Goal: Transaction & Acquisition: Download file/media

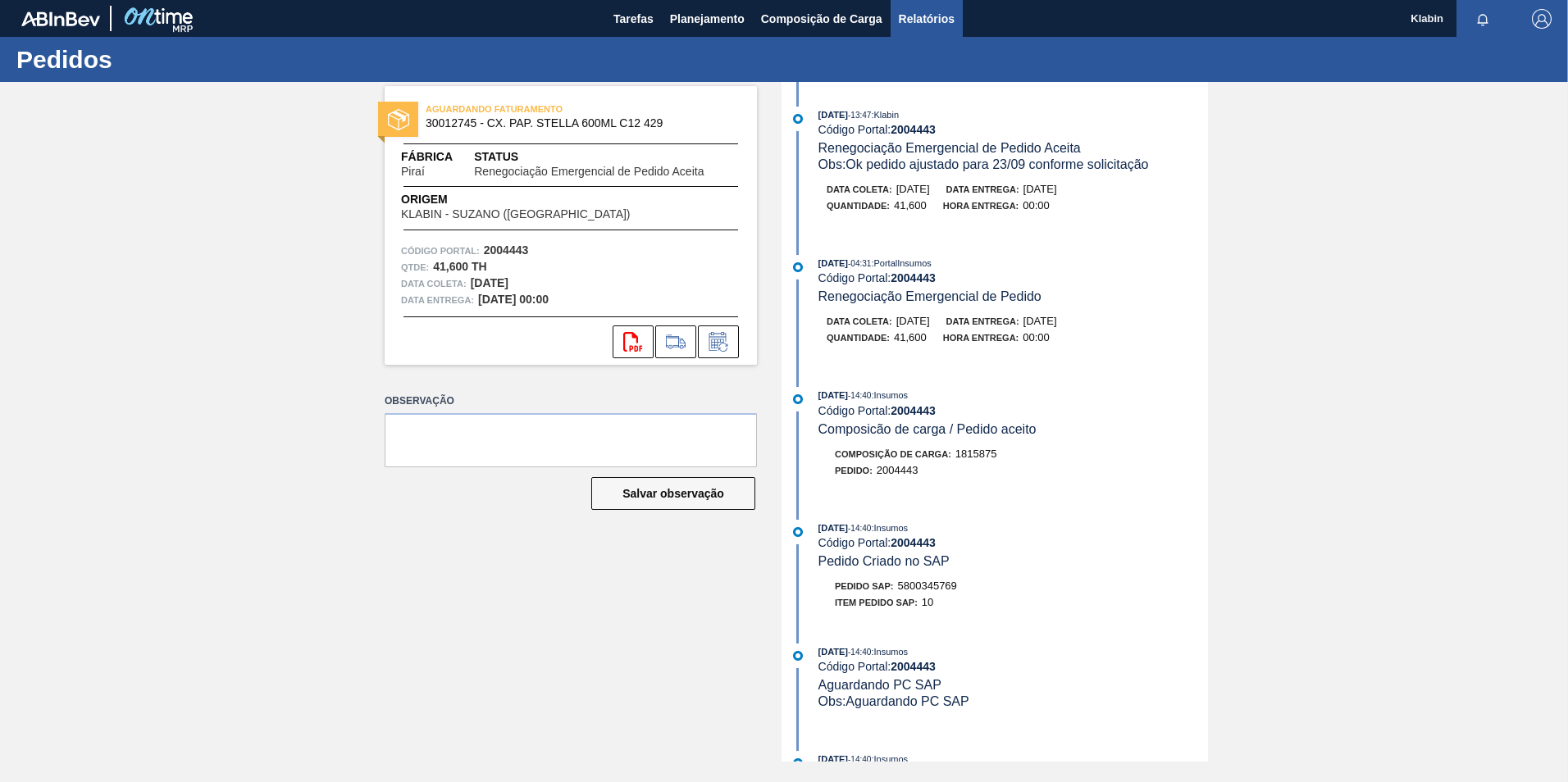
click at [926, 19] on span "Relatórios" at bounding box center [927, 19] width 56 height 20
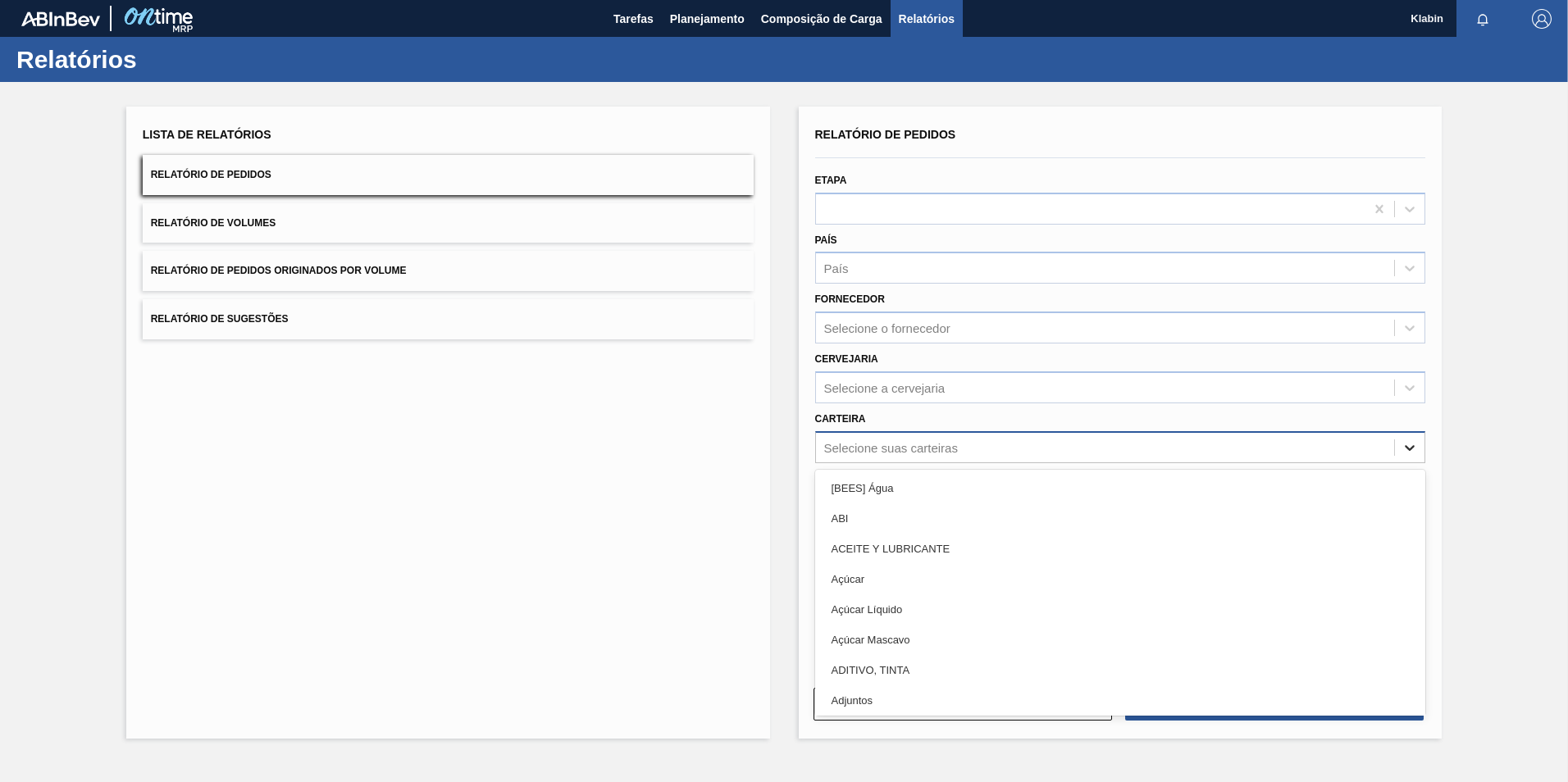
click at [1410, 457] on div at bounding box center [1409, 447] width 29 height 29
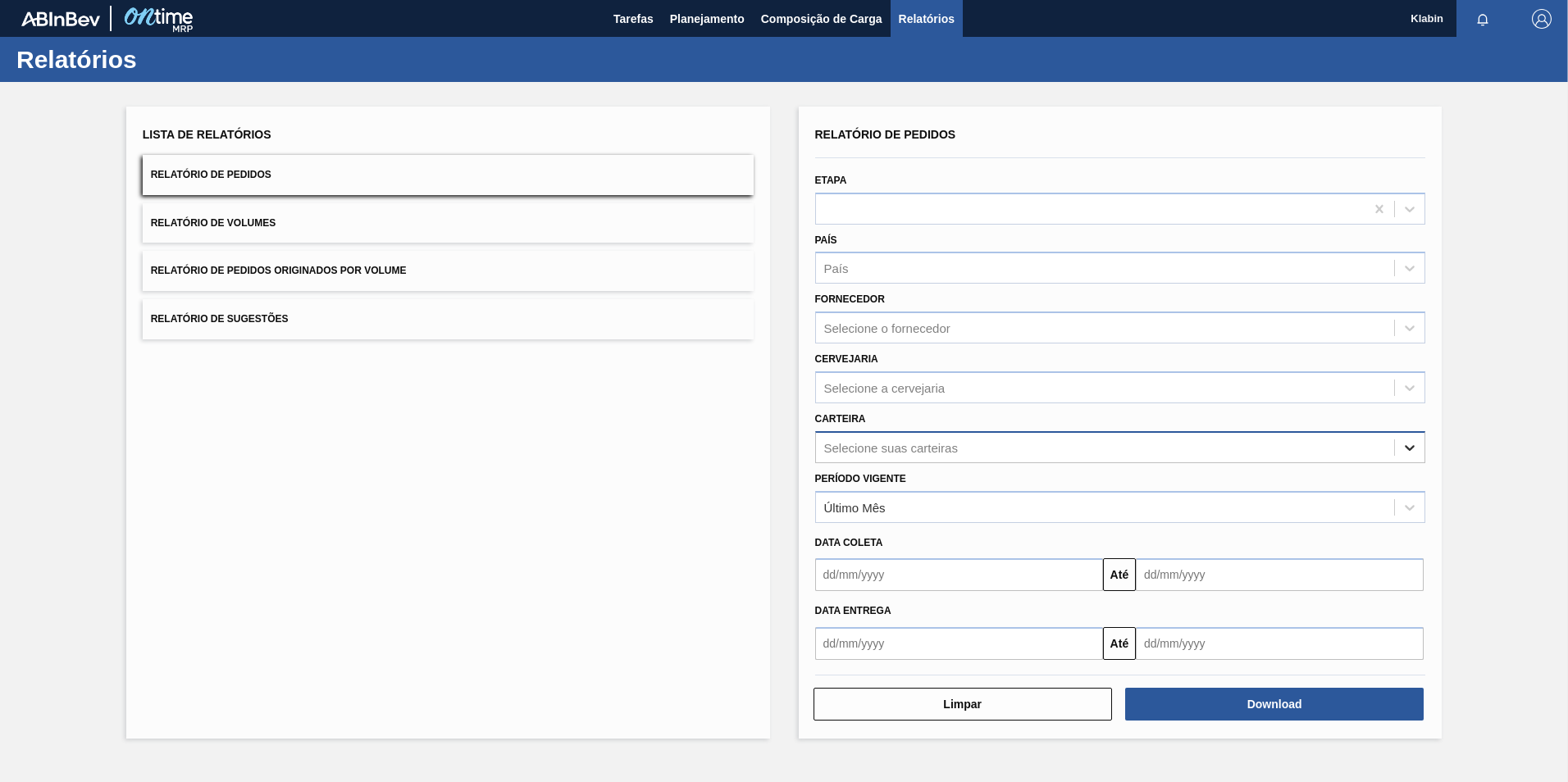
click at [1410, 457] on div at bounding box center [1409, 447] width 29 height 29
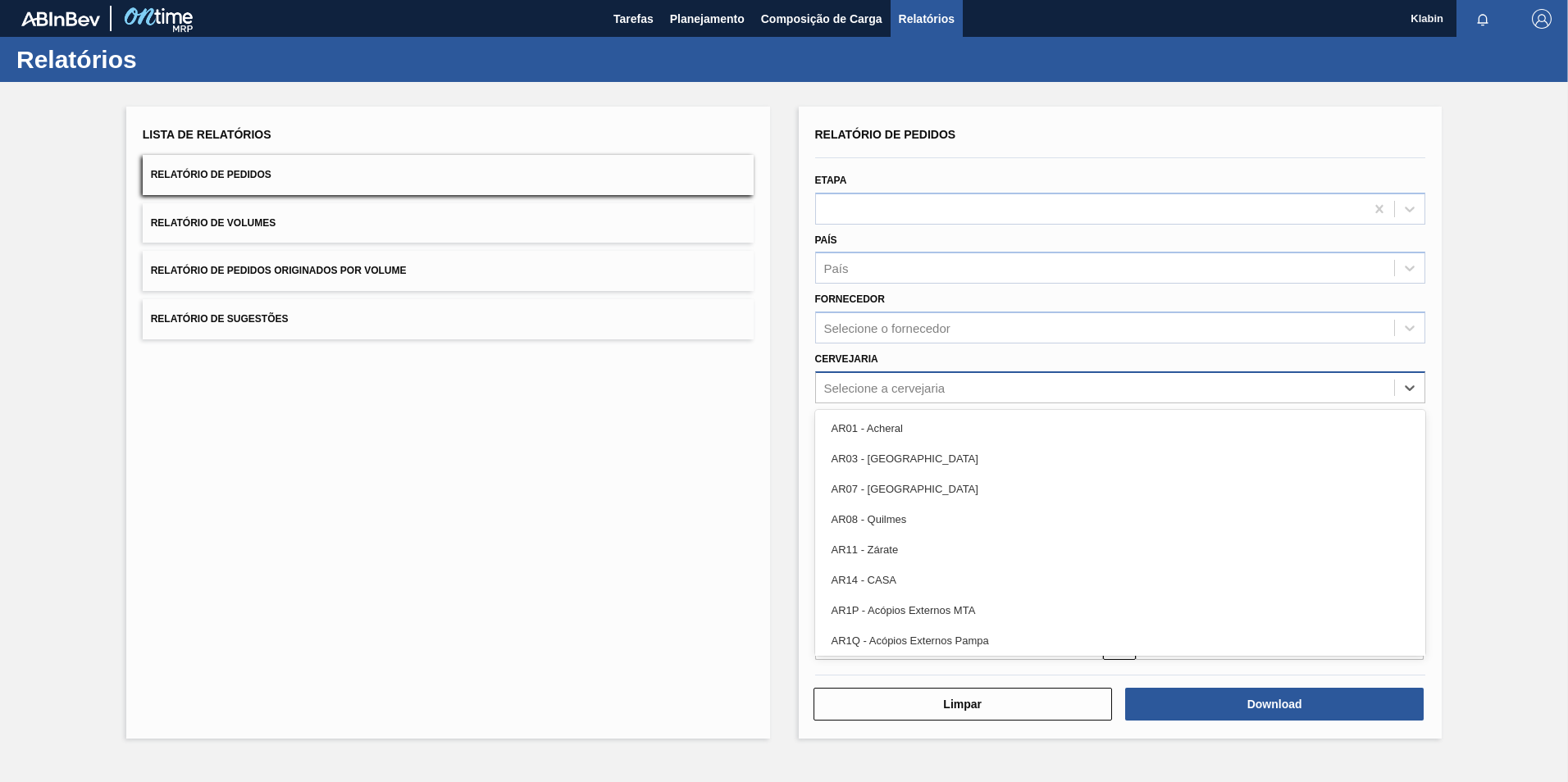
click at [942, 392] on div "Selecione a cervejaria" at bounding box center [884, 387] width 121 height 14
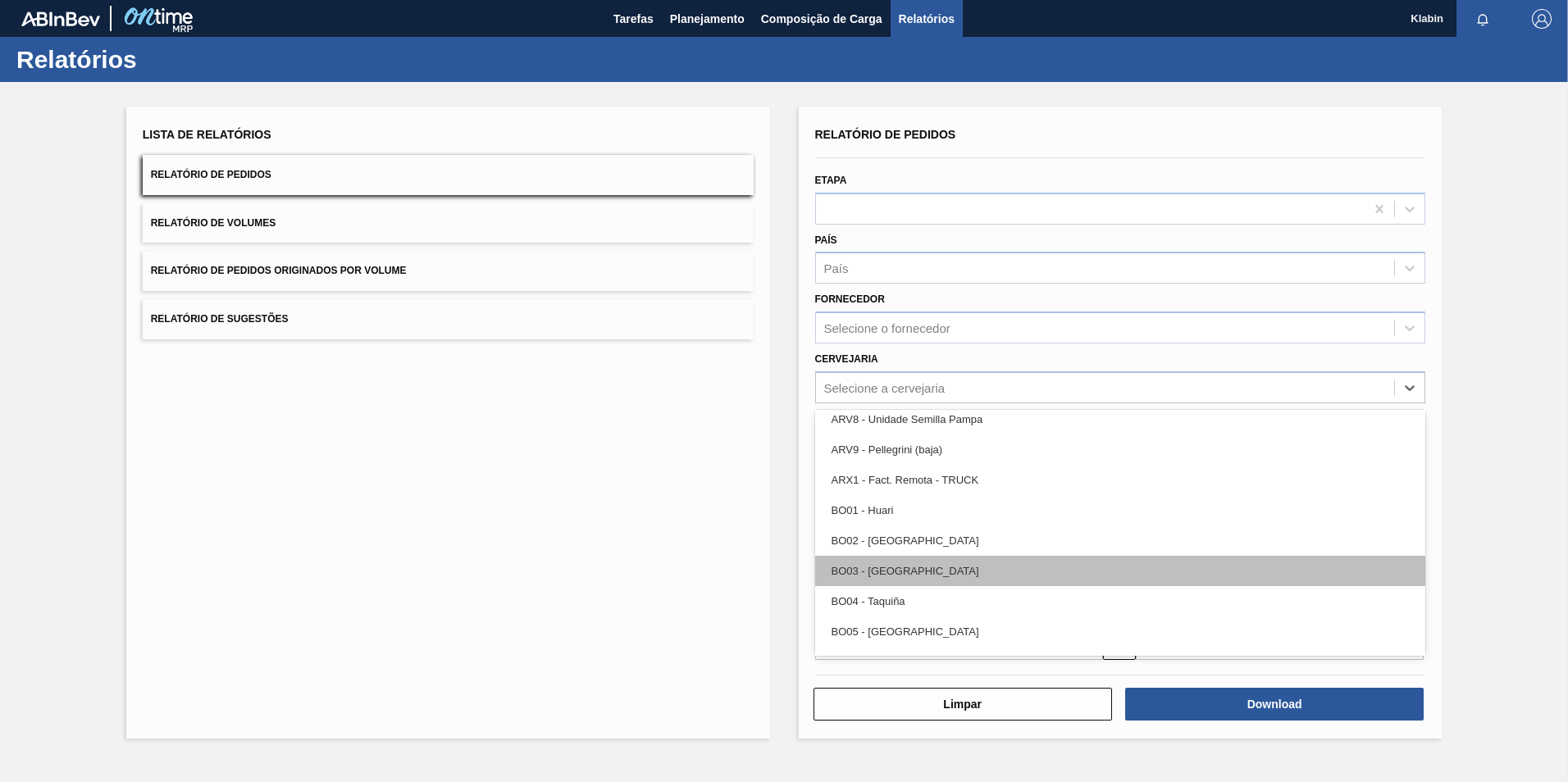
scroll to position [492, 0]
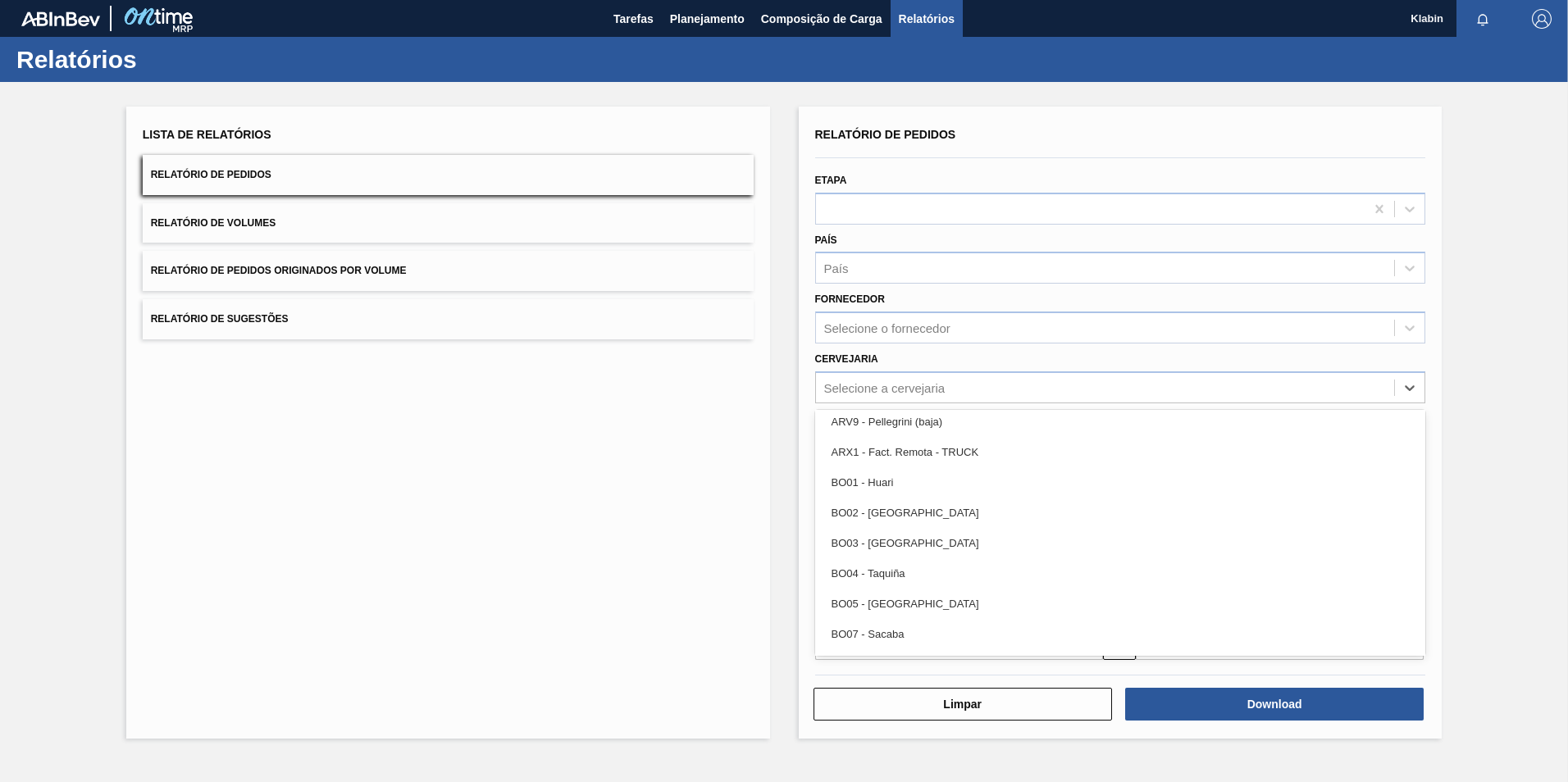
drag, startPoint x: 1424, startPoint y: 457, endPoint x: 1426, endPoint y: 551, distance: 94.0
click at [1443, 621] on div "Lista de Relatórios Relatório de Pedidos Relatório de Volumes Relatório de Pedi…" at bounding box center [784, 421] width 1568 height 677
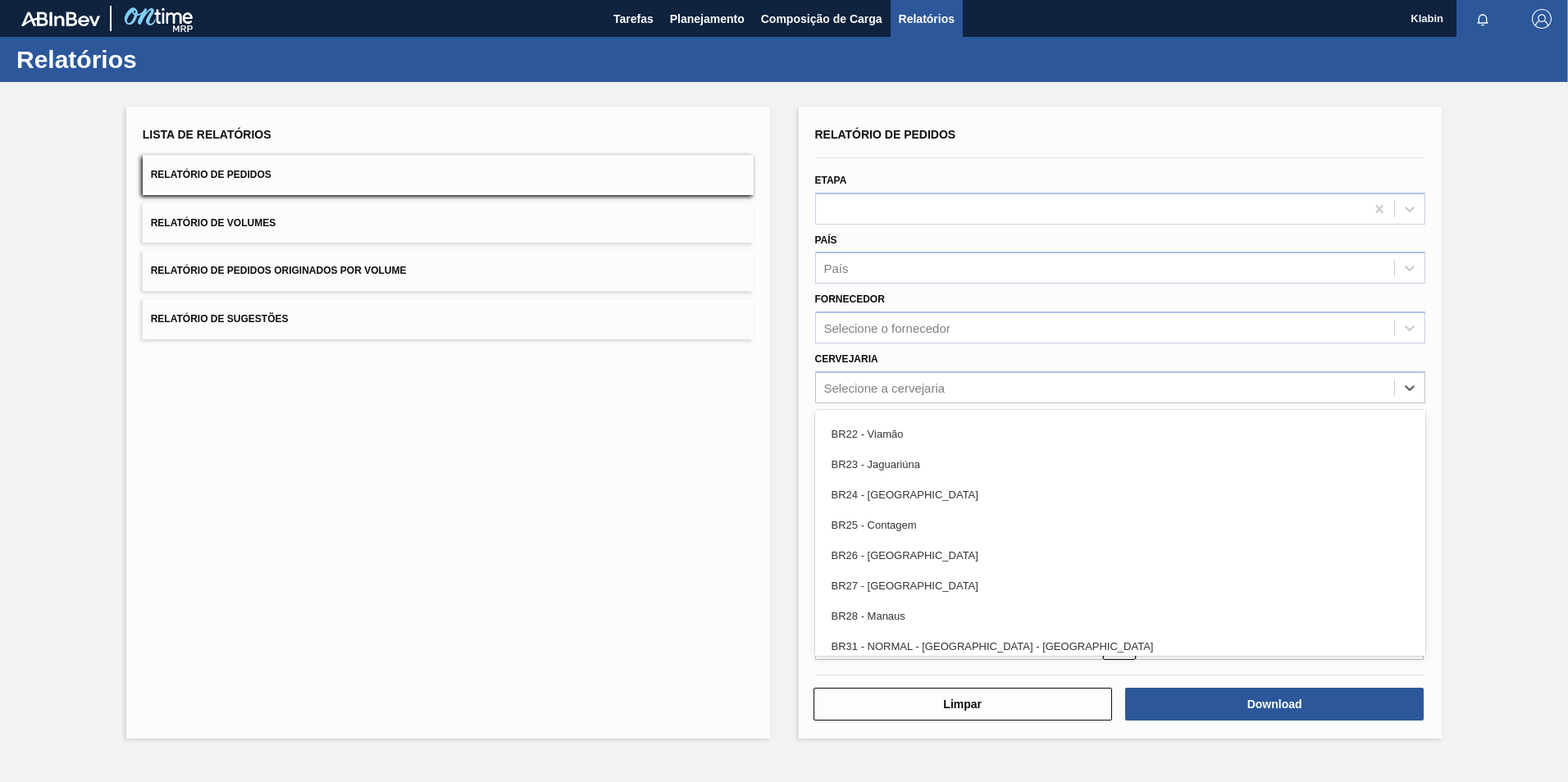
scroll to position [1509, 0]
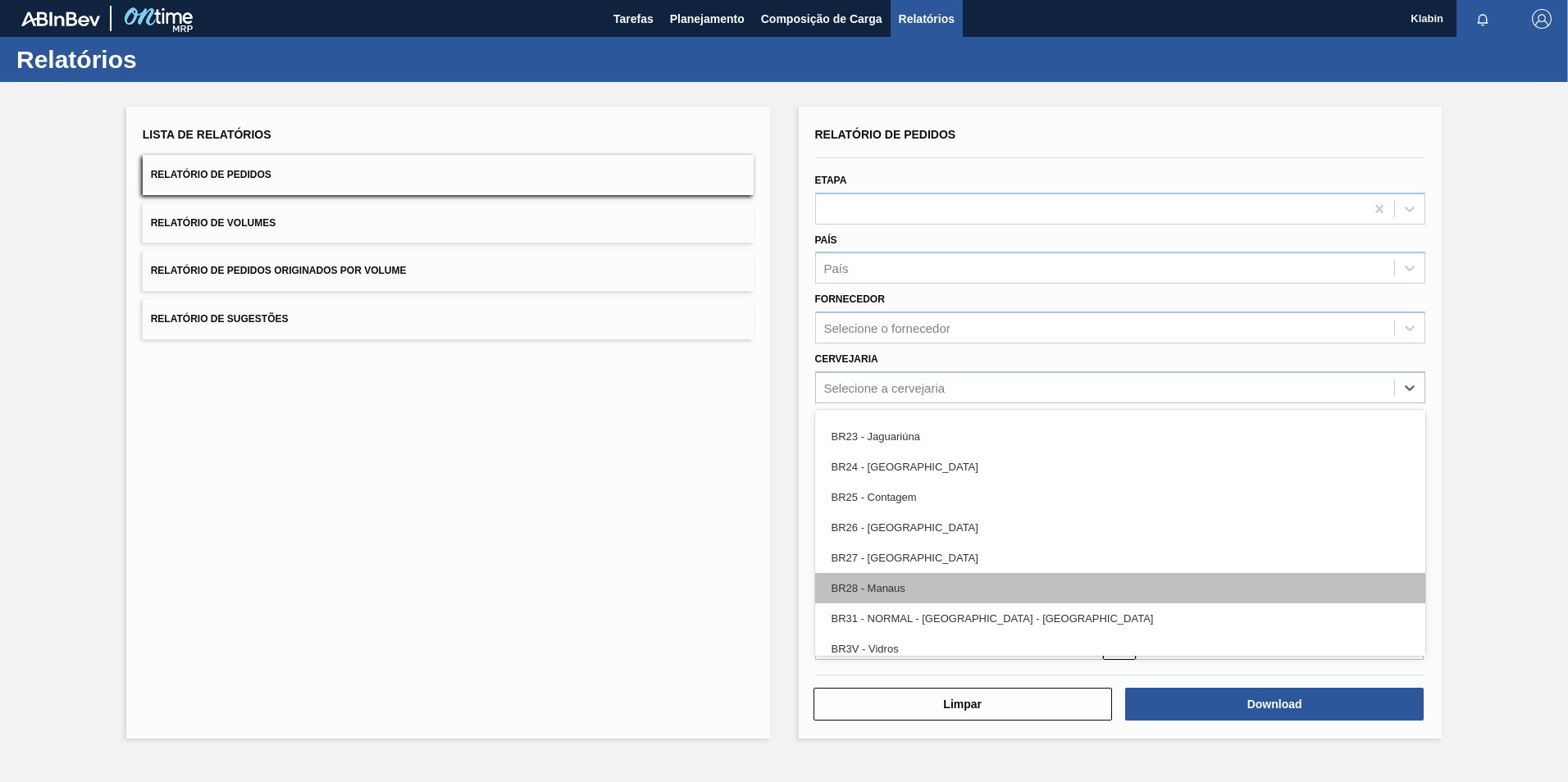
click at [862, 590] on div "BR28 - Manaus" at bounding box center [1121, 588] width 610 height 30
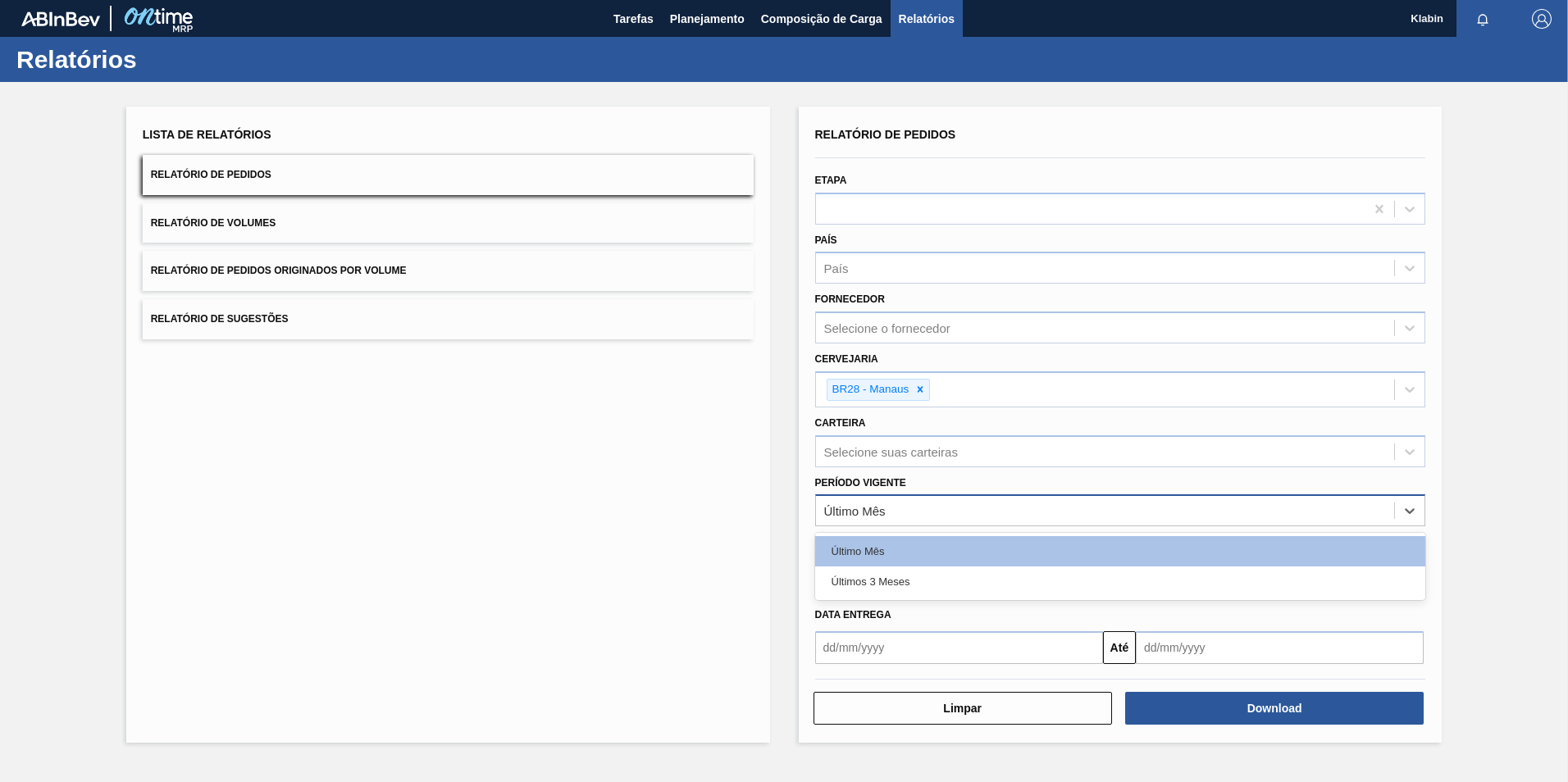
click at [926, 511] on div "Último Mês" at bounding box center [1106, 511] width 579 height 23
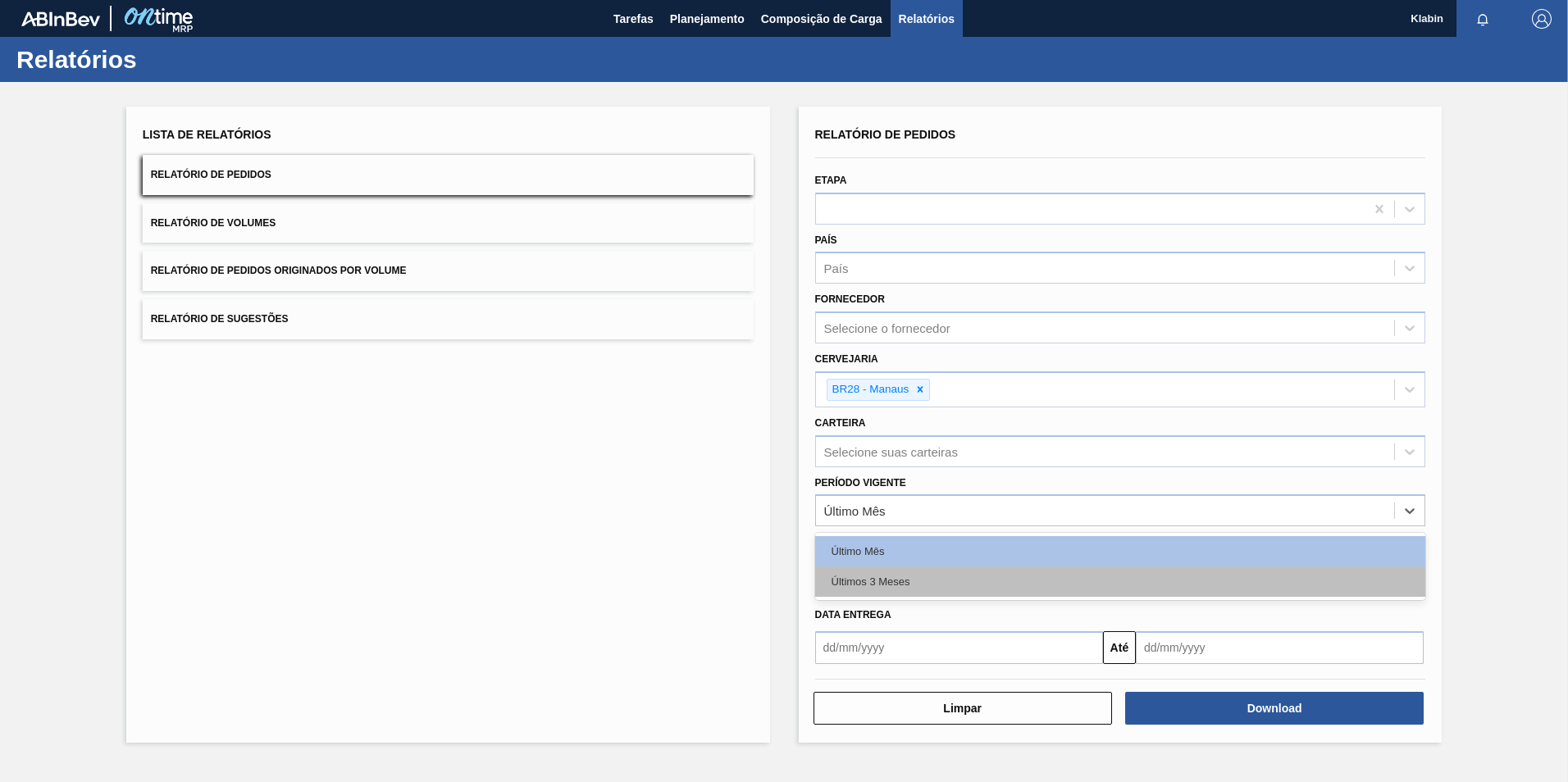
click at [922, 581] on div "Últimos 3 Meses" at bounding box center [1121, 582] width 610 height 30
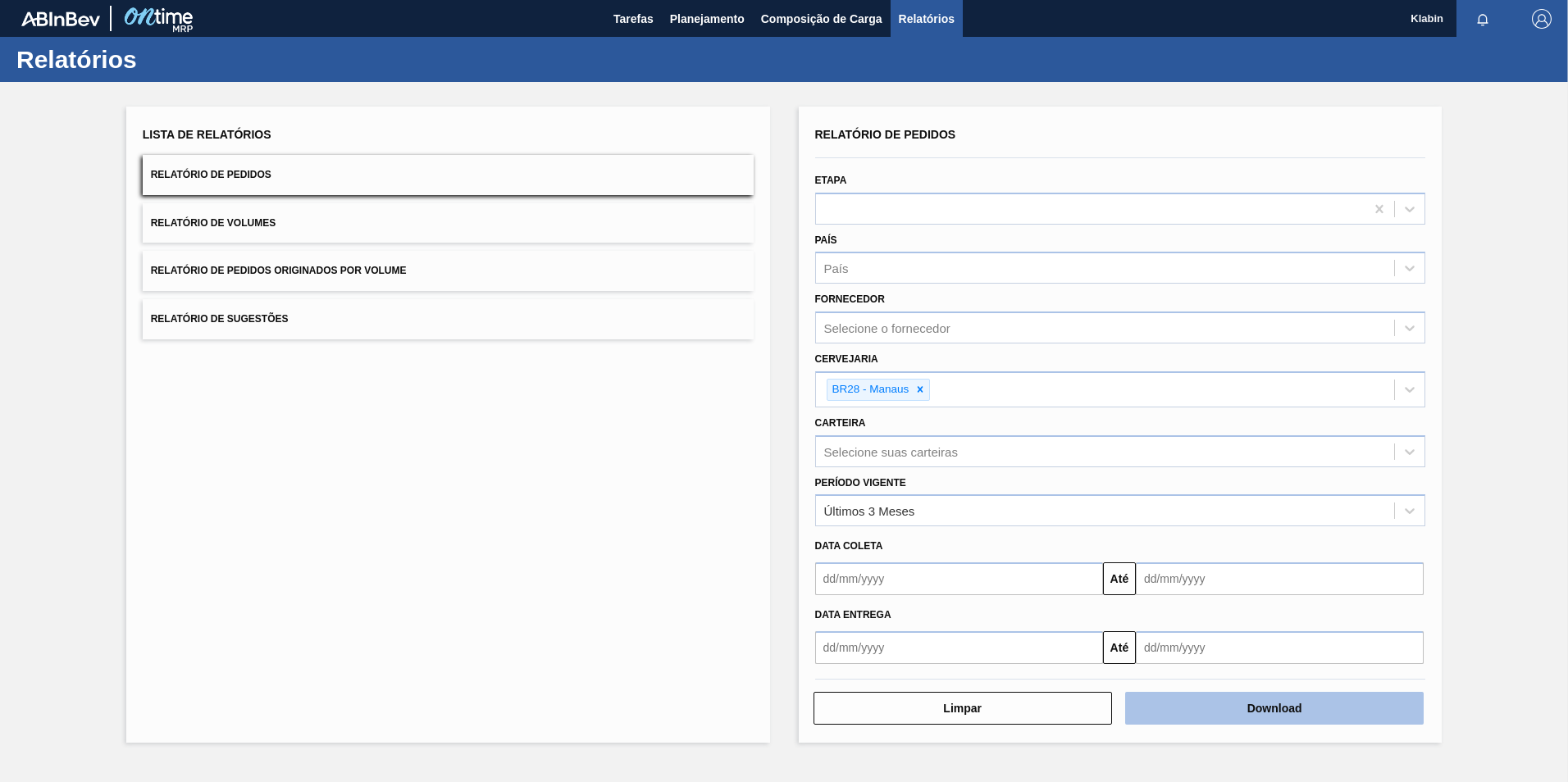
click at [1288, 708] on button "Download" at bounding box center [1274, 708] width 299 height 33
click at [928, 386] on div at bounding box center [920, 390] width 18 height 21
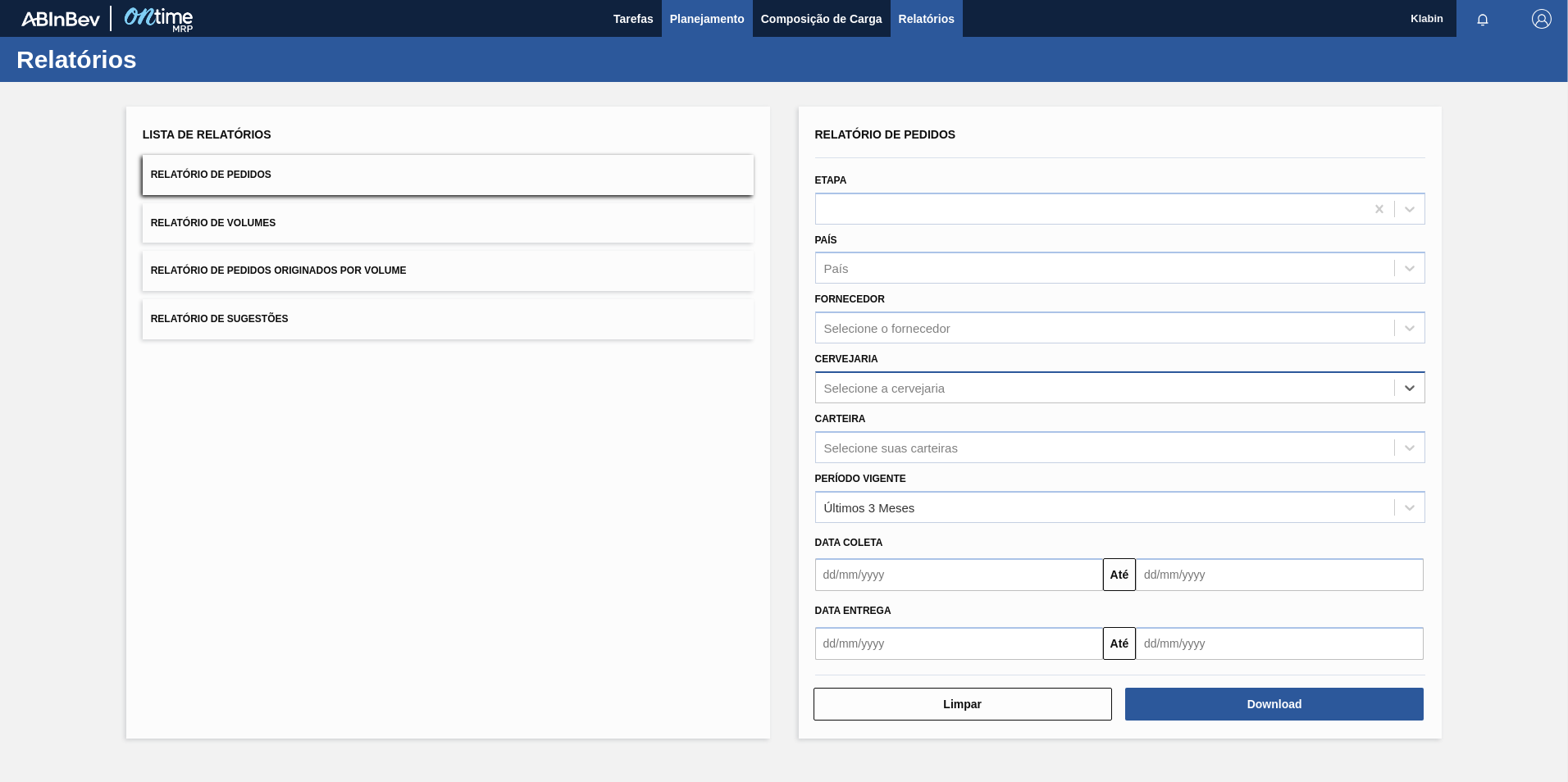
click at [744, 8] on button "Planejamento" at bounding box center [707, 18] width 91 height 37
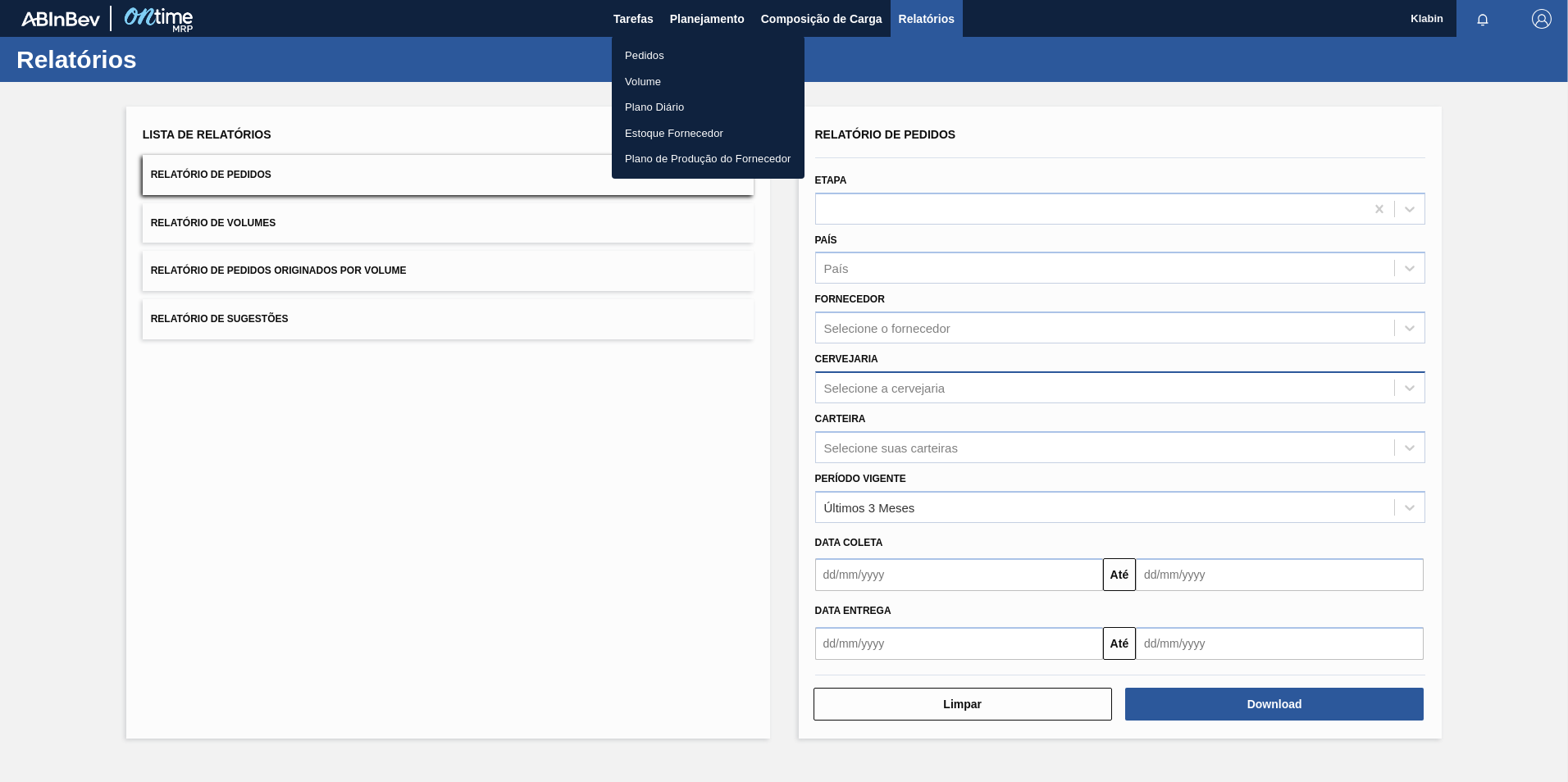
drag, startPoint x: 1008, startPoint y: 682, endPoint x: 1005, endPoint y: 701, distance: 19.2
click at [1001, 691] on div at bounding box center [784, 391] width 1568 height 782
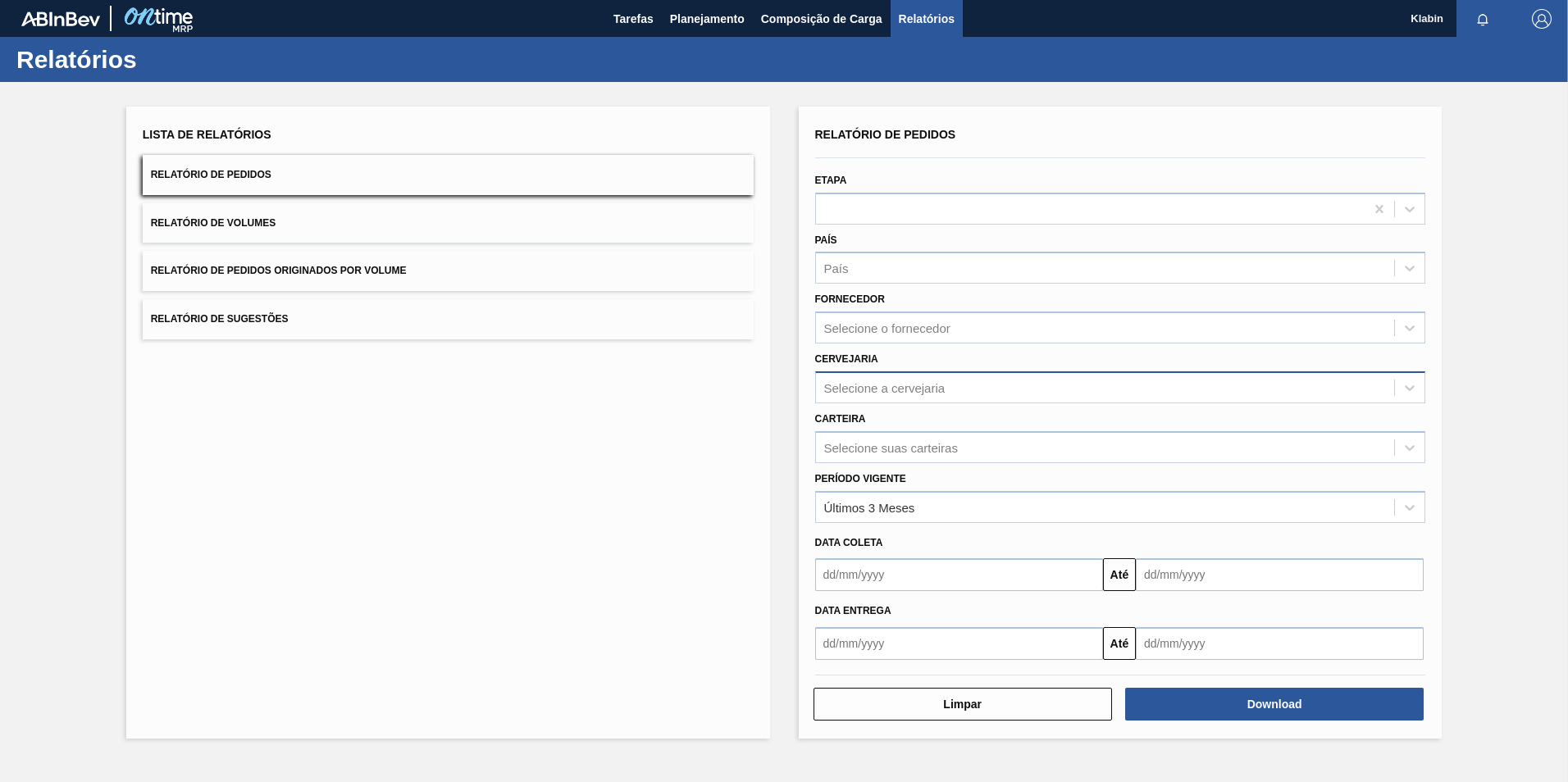
click at [1005, 701] on div "Pedidos Volume Plano Diário Estoque Fornecedor Plano de Produção do Fornecedor" at bounding box center [784, 391] width 1568 height 782
click at [1005, 701] on button "Limpar" at bounding box center [963, 704] width 299 height 33
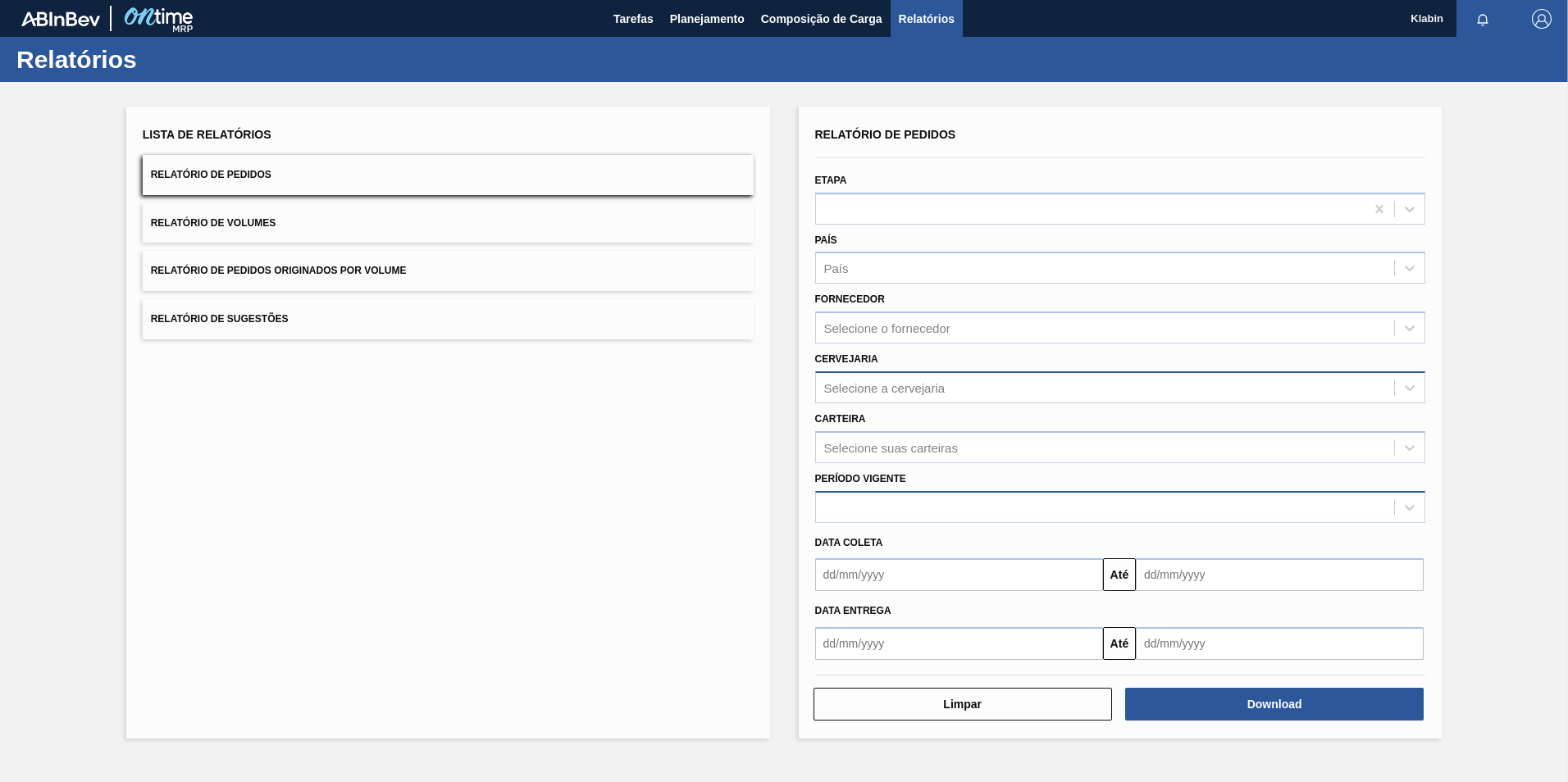
click at [905, 503] on div at bounding box center [1106, 507] width 579 height 23
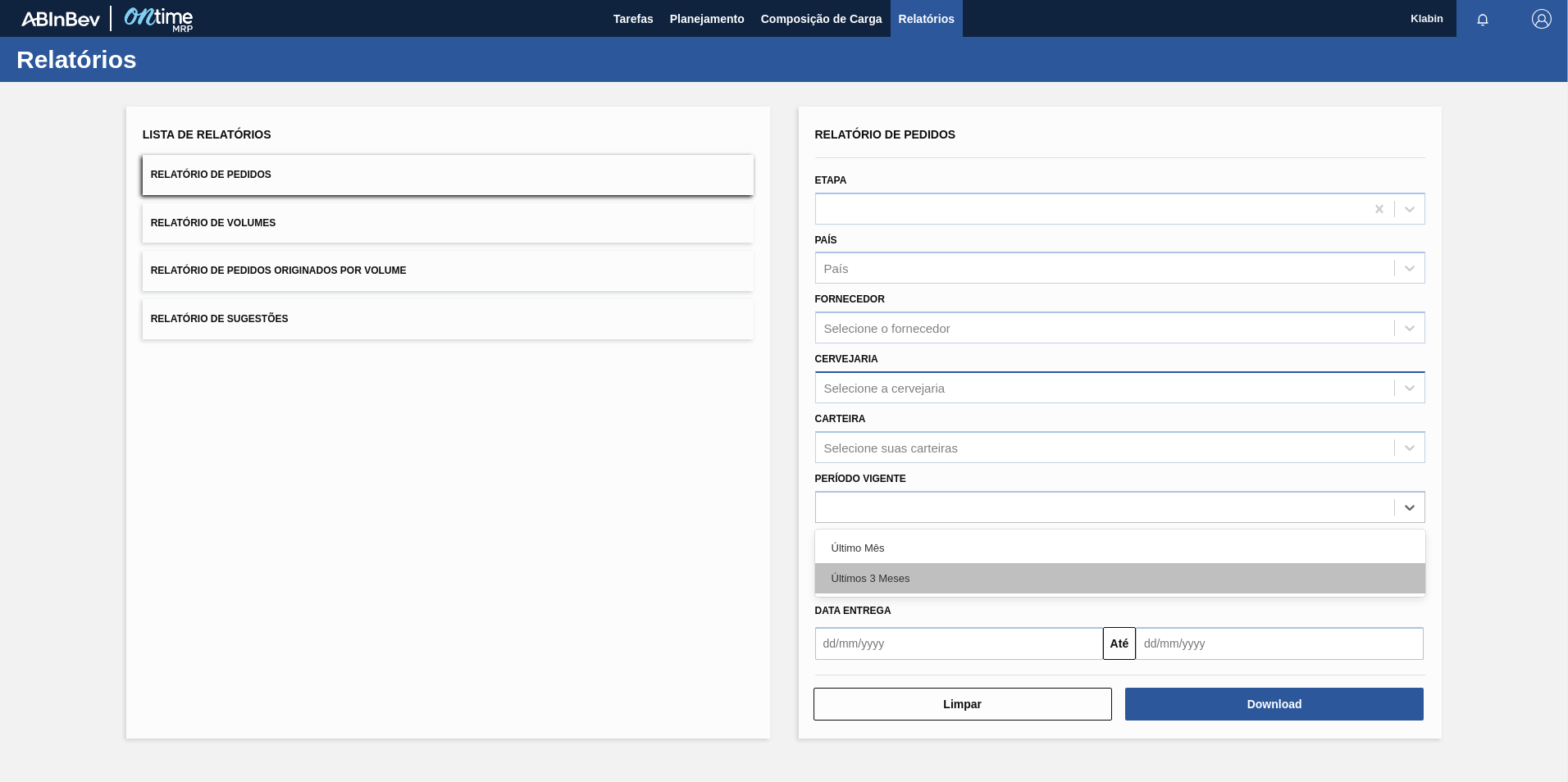
click at [911, 569] on div "Últimos 3 Meses" at bounding box center [1121, 579] width 610 height 30
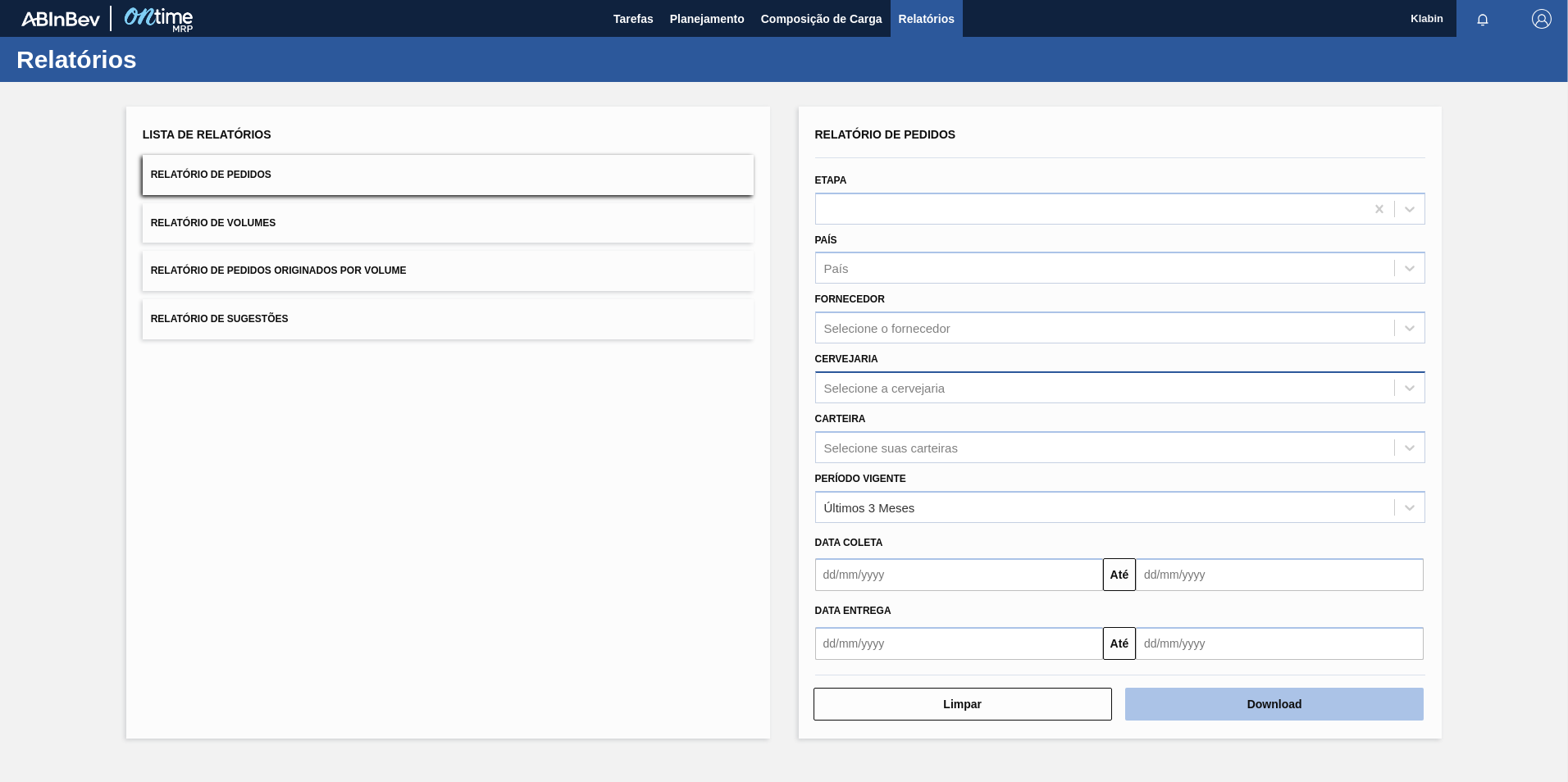
click at [1309, 698] on button "Download" at bounding box center [1274, 704] width 299 height 33
